Goal: Navigation & Orientation: Find specific page/section

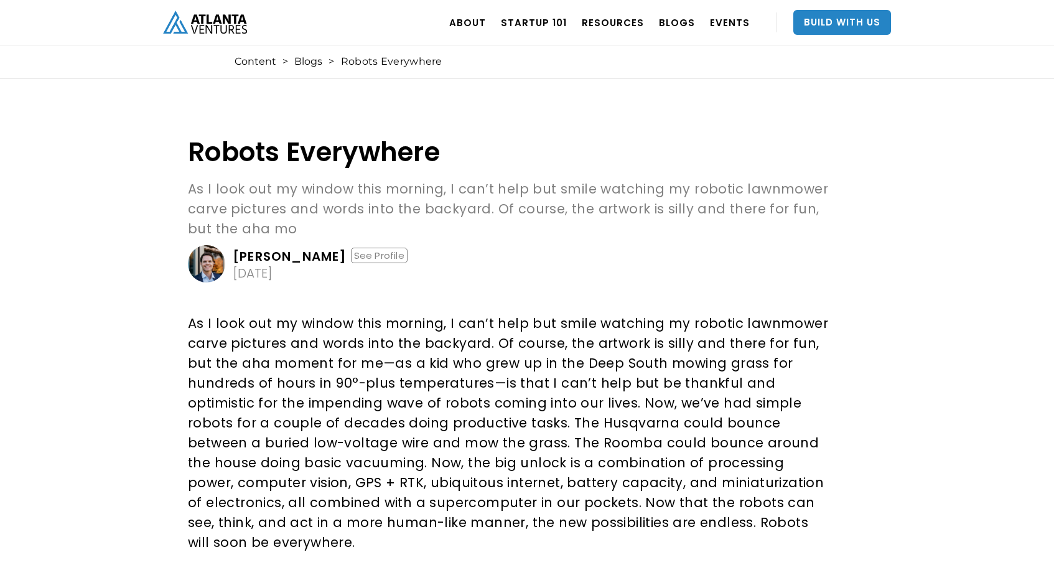
click at [208, 22] on img "home" at bounding box center [205, 22] width 84 height 23
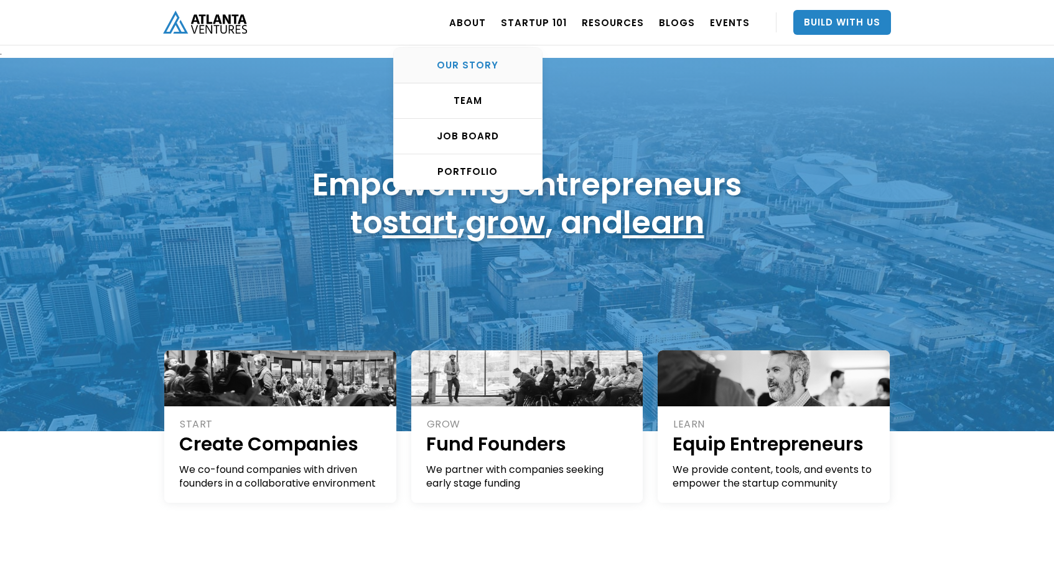
click at [488, 59] on div "OUR STORY" at bounding box center [468, 65] width 148 height 12
